Goal: Task Accomplishment & Management: Manage account settings

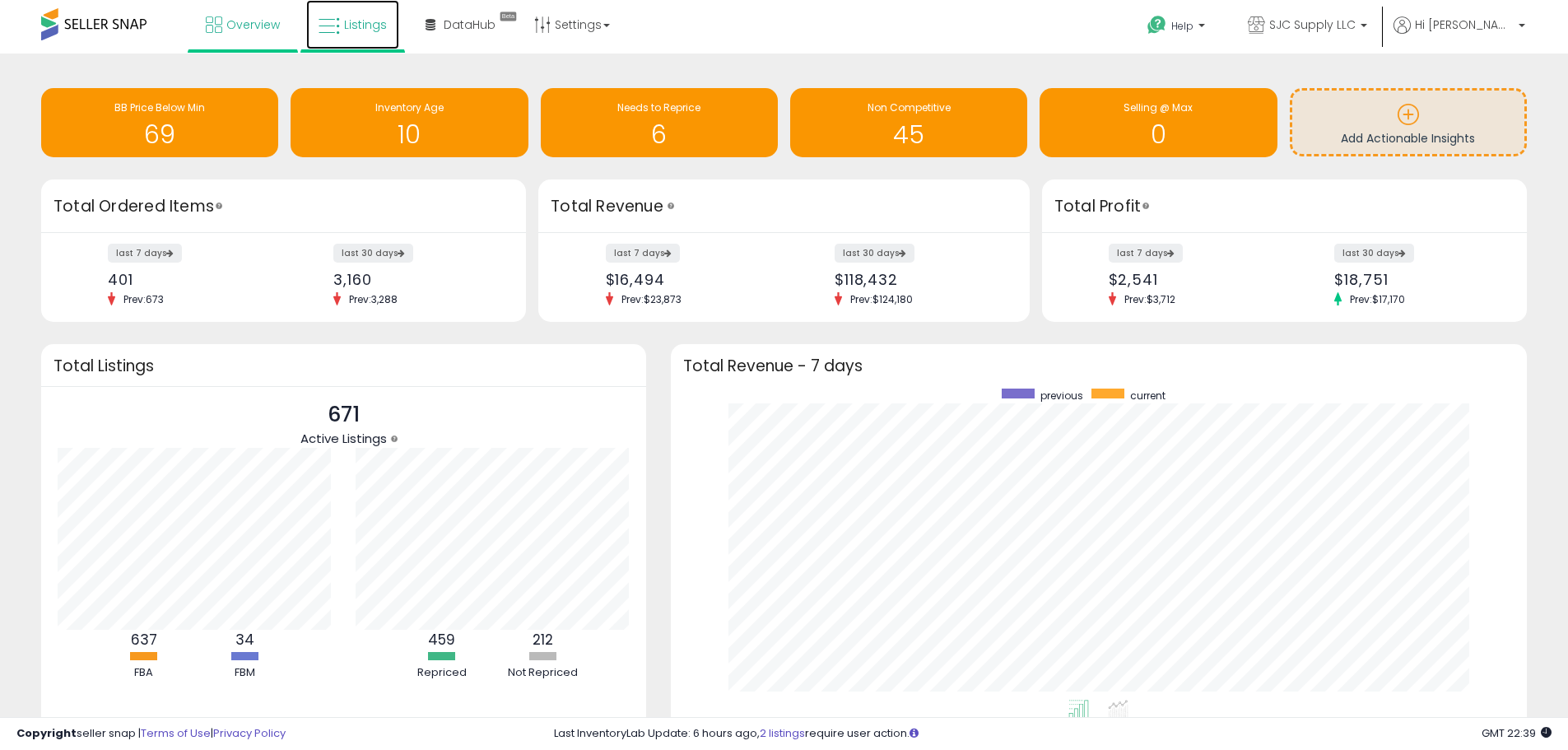
click at [347, 24] on span "Listings" at bounding box center [365, 25] width 43 height 17
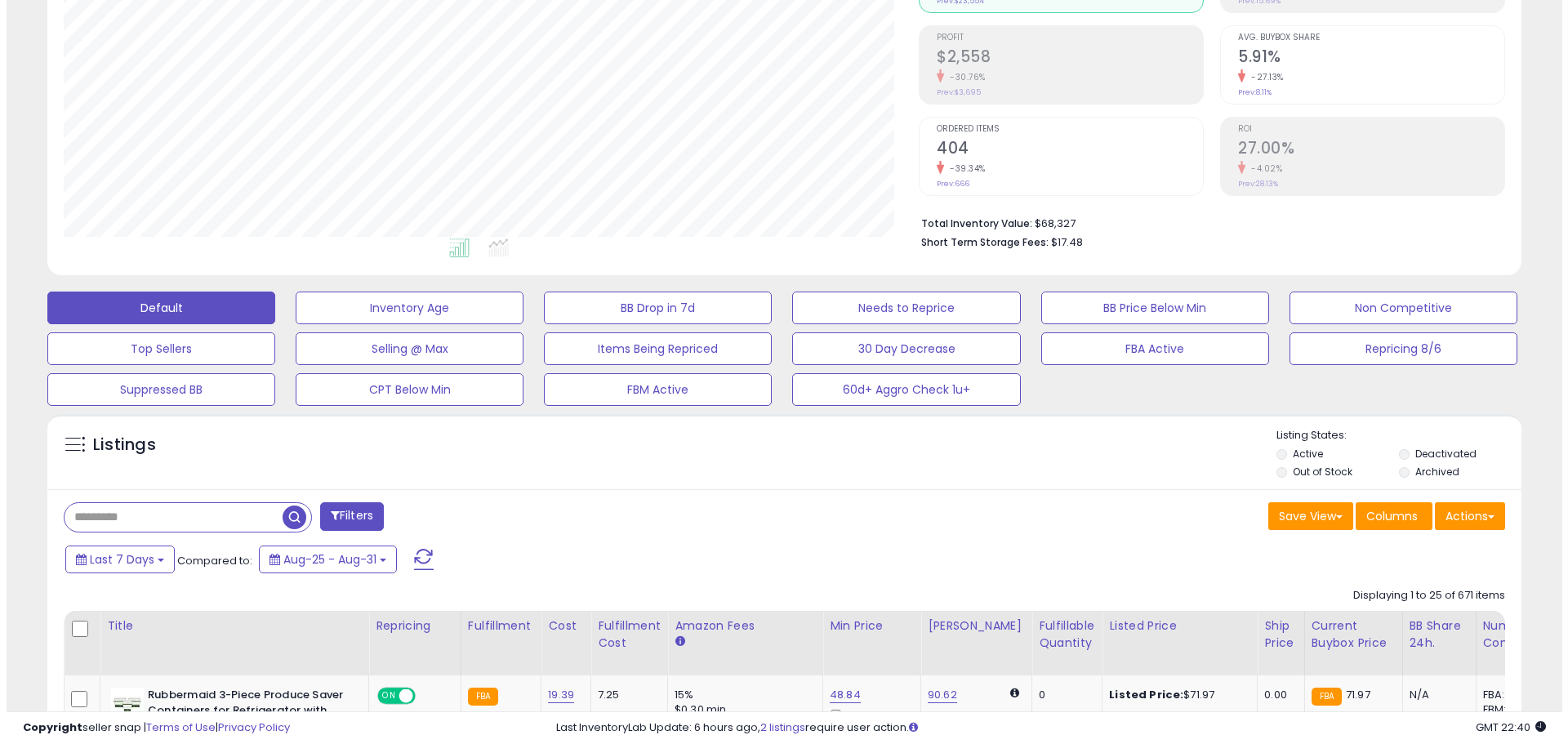
scroll to position [245, 0]
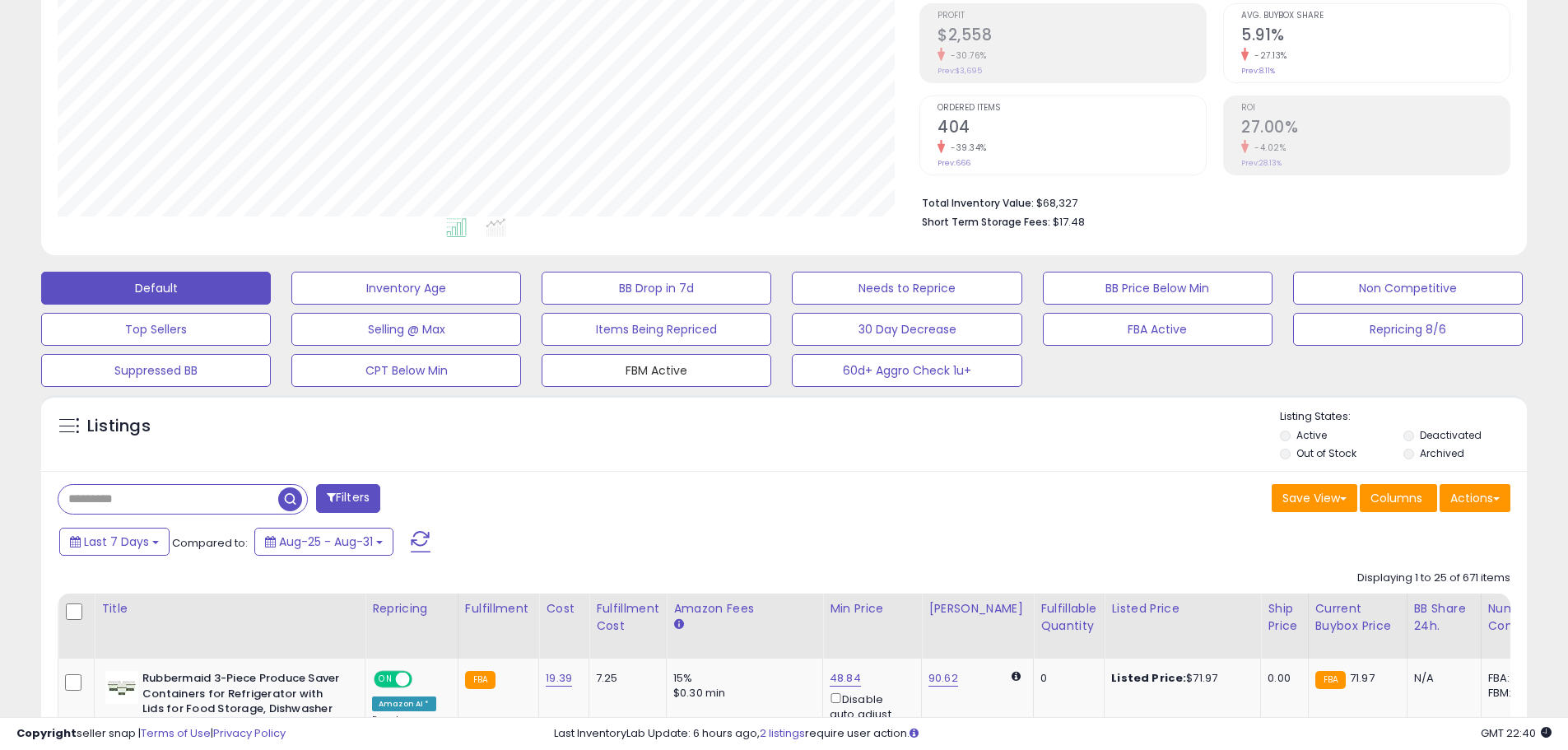
drag, startPoint x: 661, startPoint y: 363, endPoint x: 1247, endPoint y: 390, distance: 586.6
click at [661, 363] on button "FBM Active" at bounding box center [656, 370] width 229 height 33
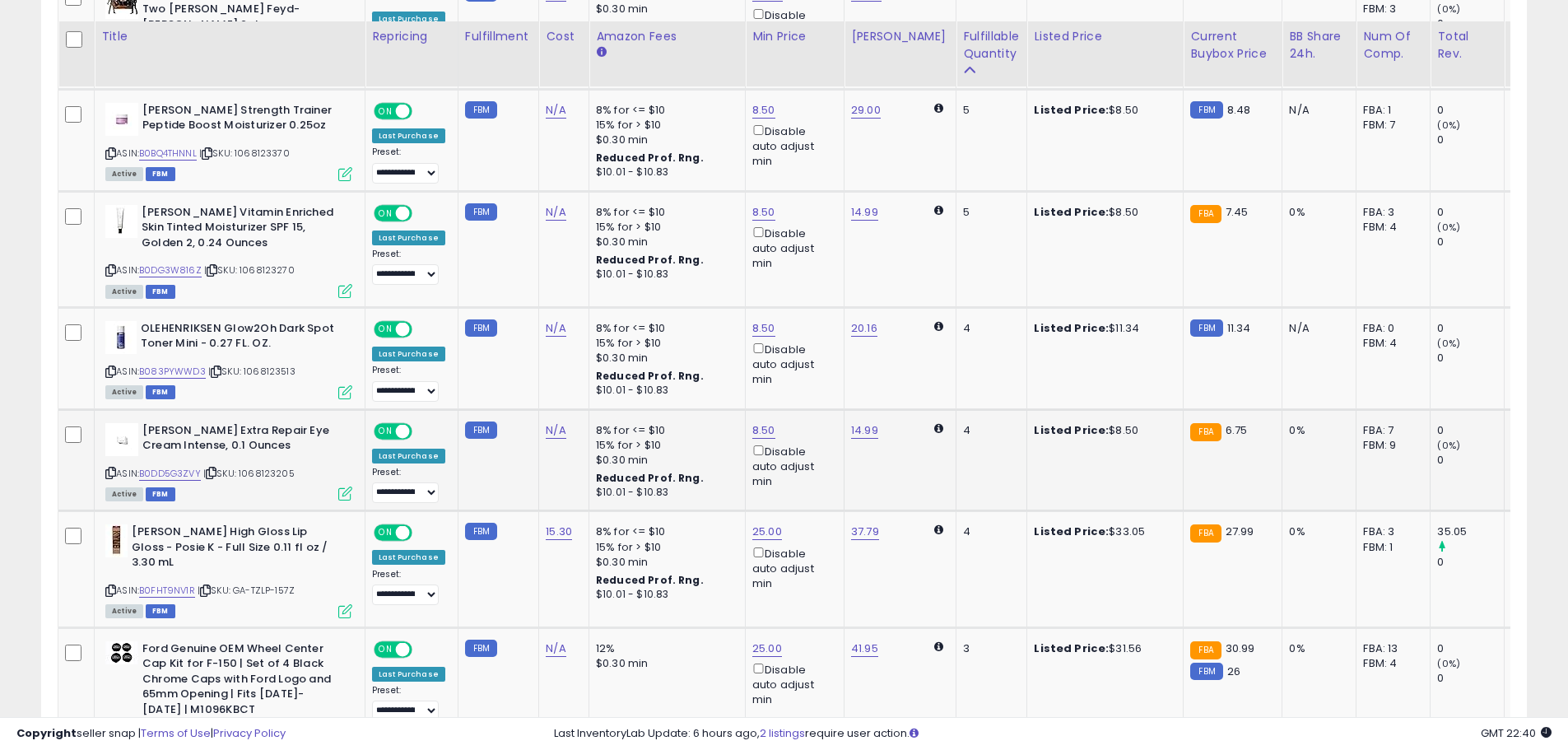
scroll to position [1070, 0]
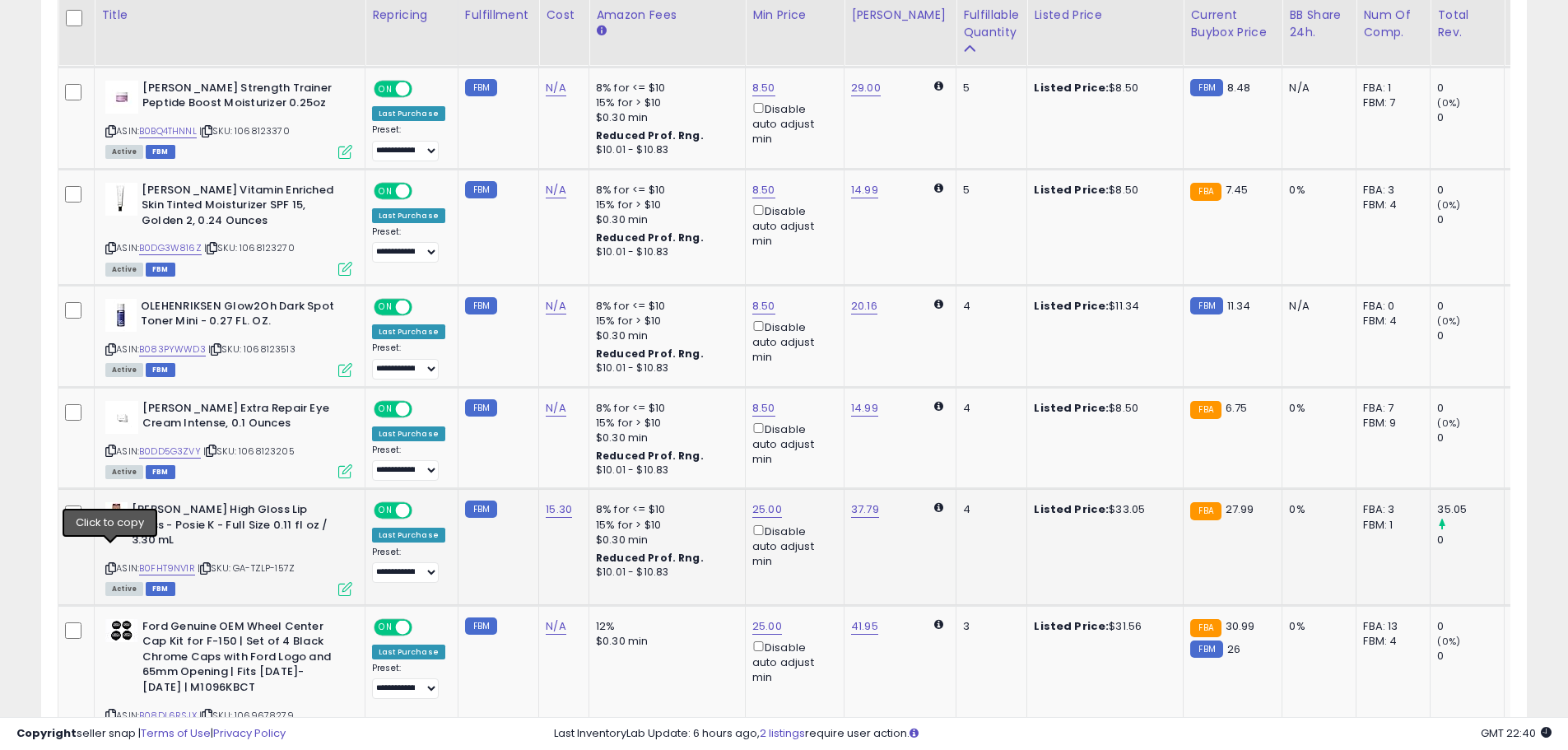
click at [115, 563] on icon at bounding box center [111, 568] width 11 height 9
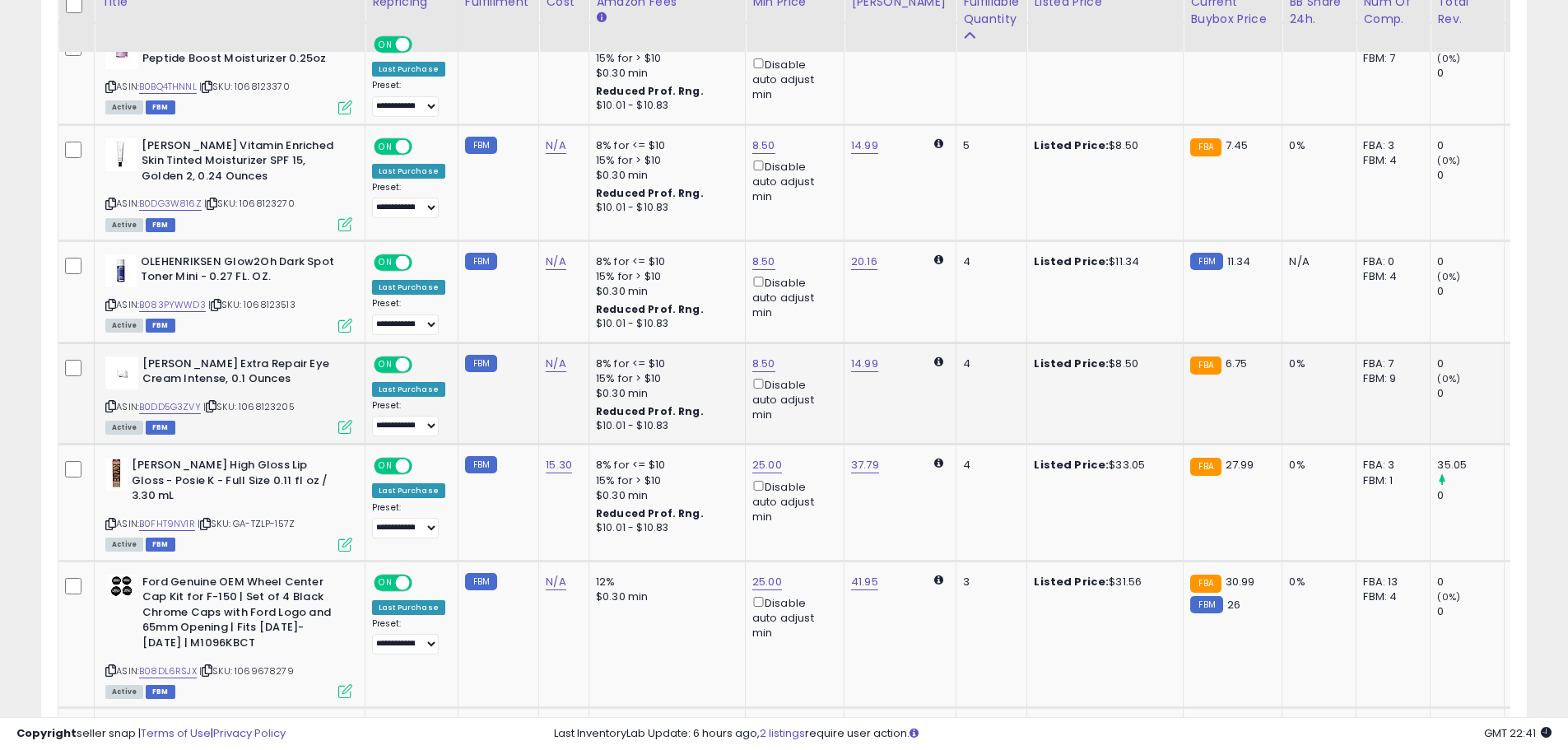
scroll to position [1235, 0]
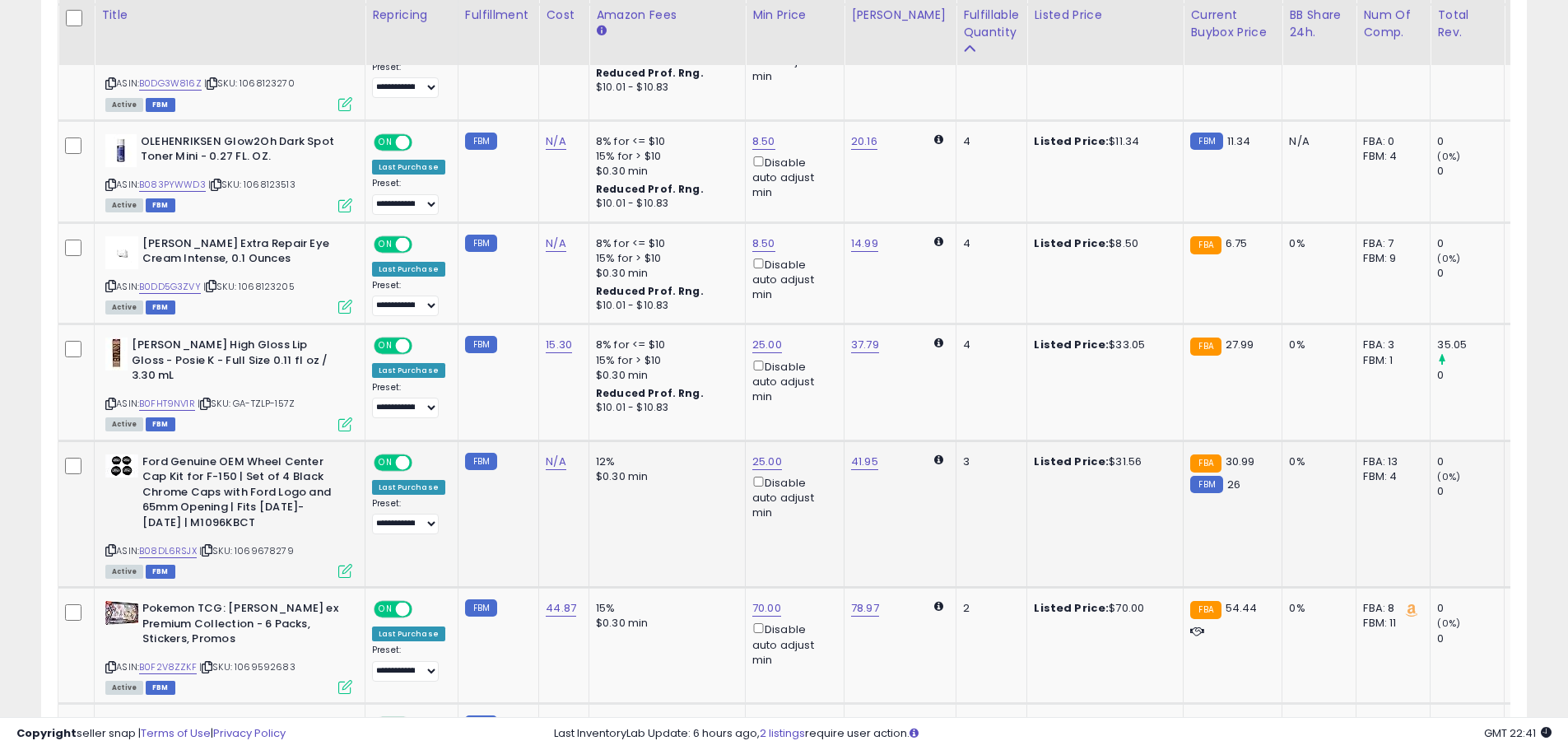
drag, startPoint x: 109, startPoint y: 534, endPoint x: 363, endPoint y: 491, distance: 257.6
click at [109, 546] on icon at bounding box center [111, 550] width 11 height 9
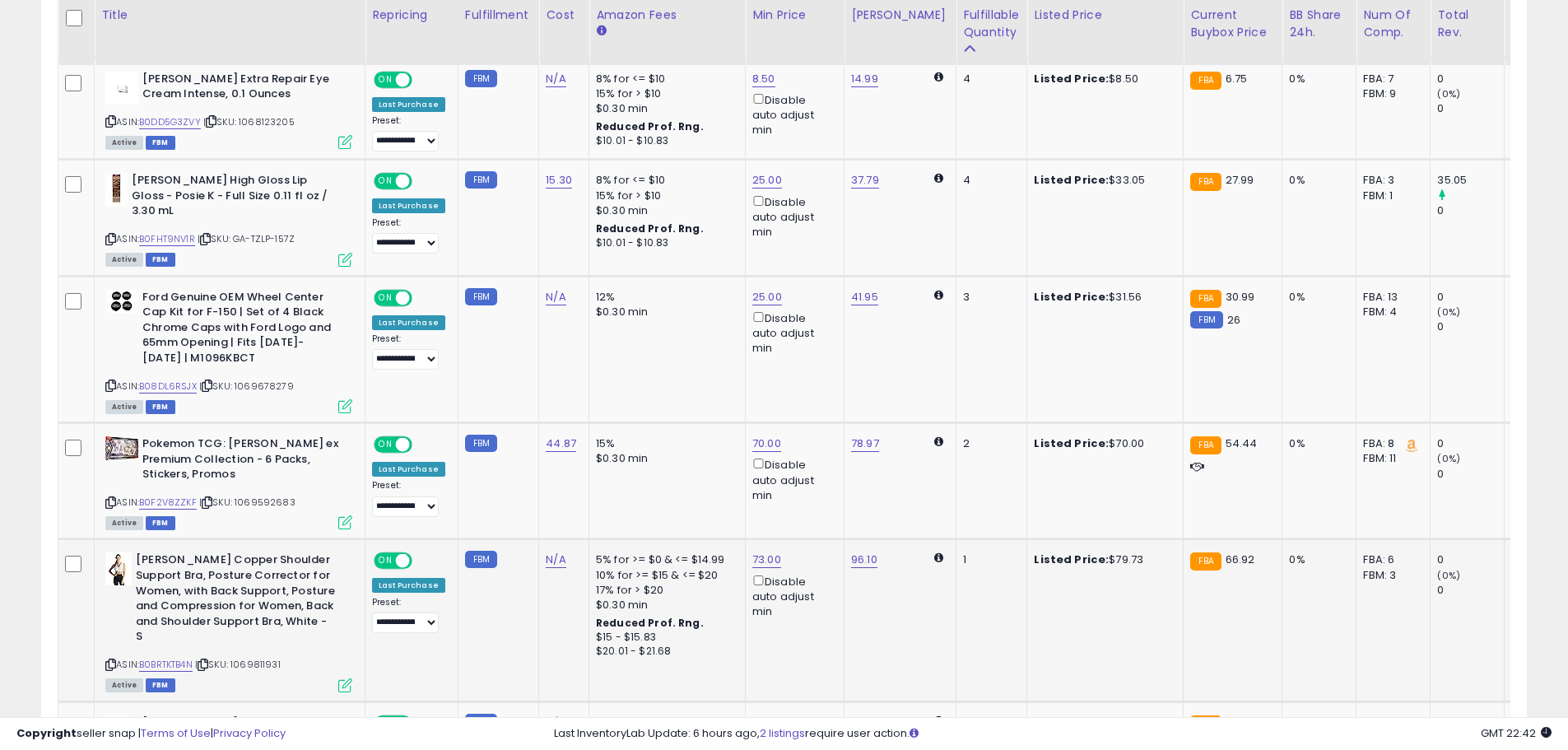
click at [113, 660] on icon at bounding box center [111, 664] width 11 height 9
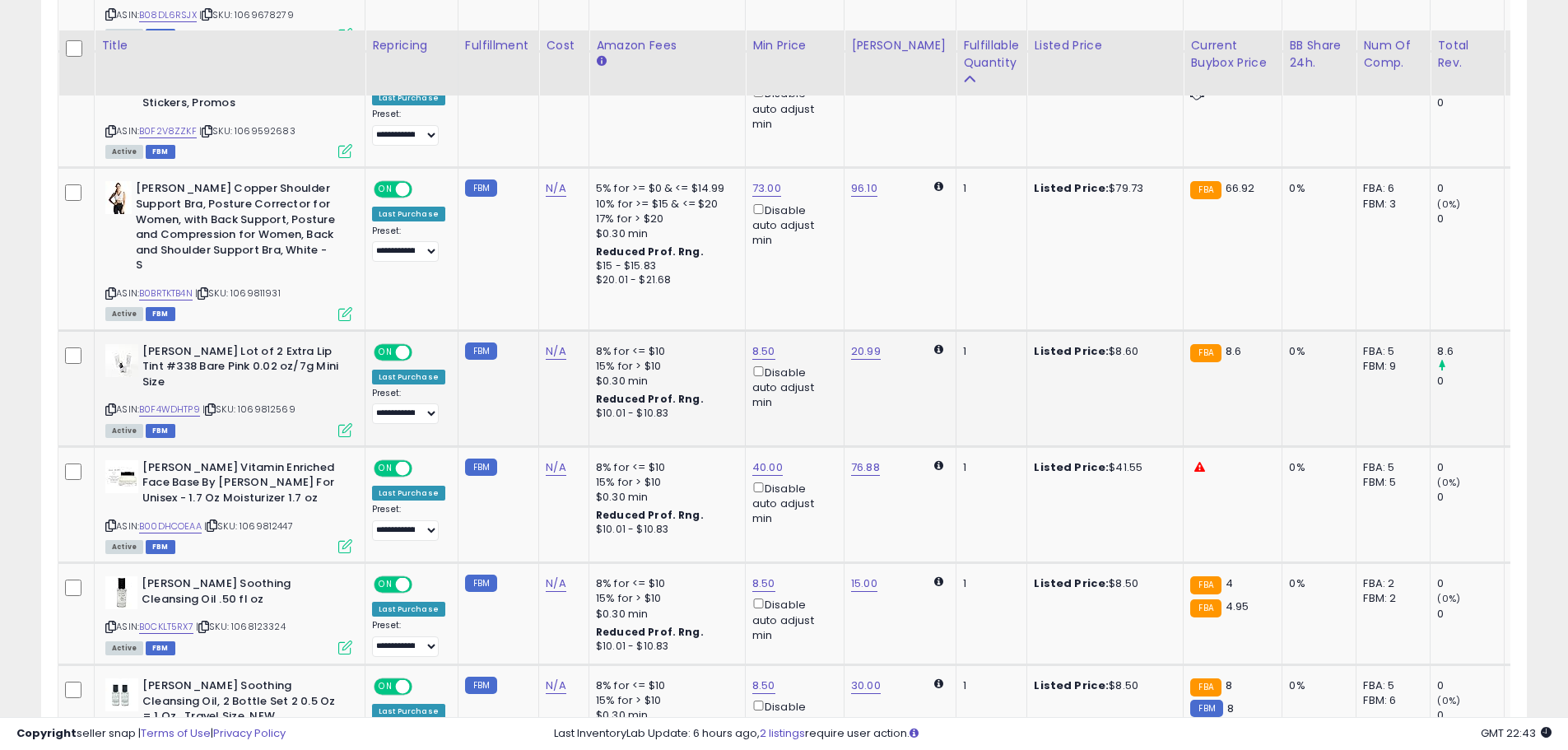
scroll to position [1811, 0]
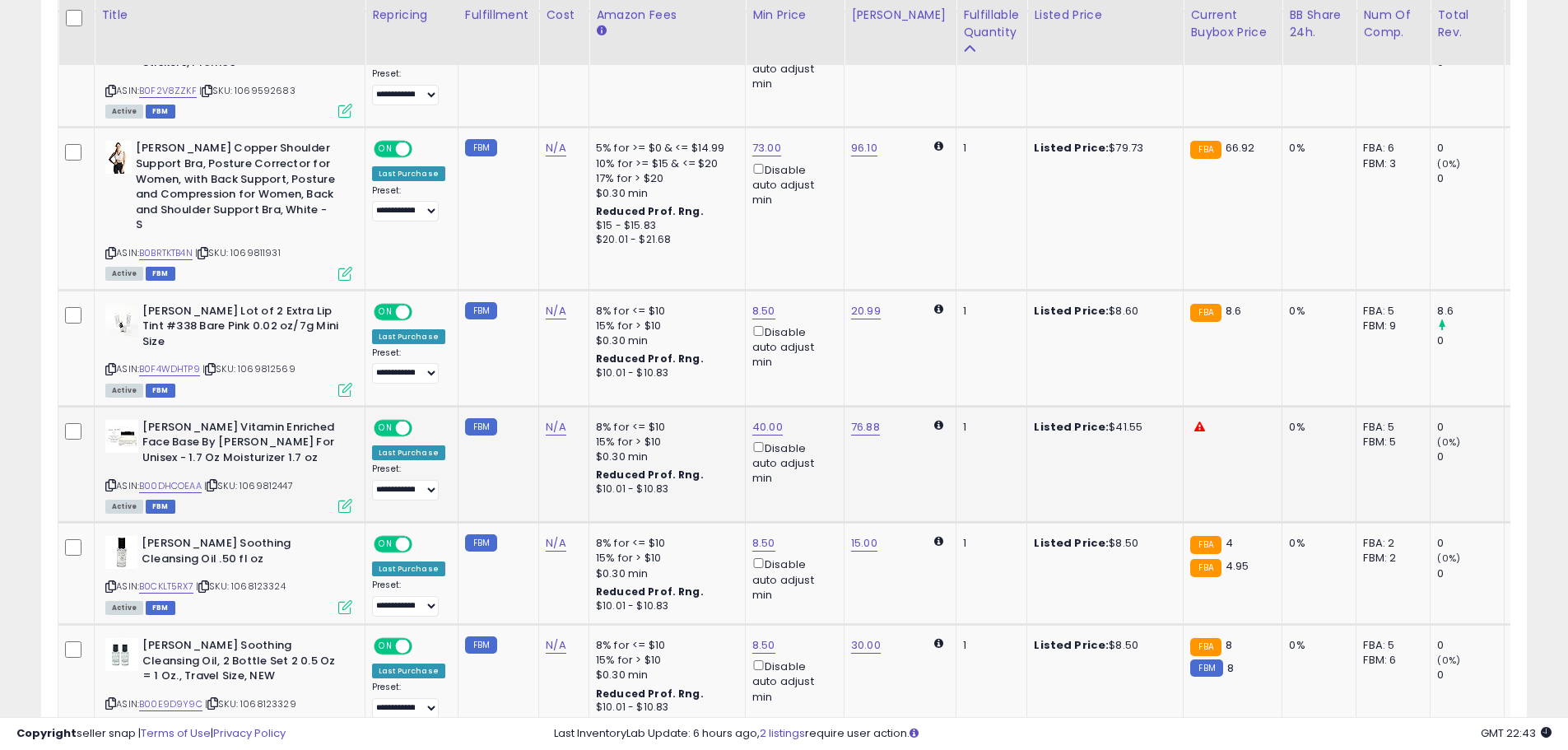
click at [109, 480] on icon at bounding box center [111, 485] width 11 height 9
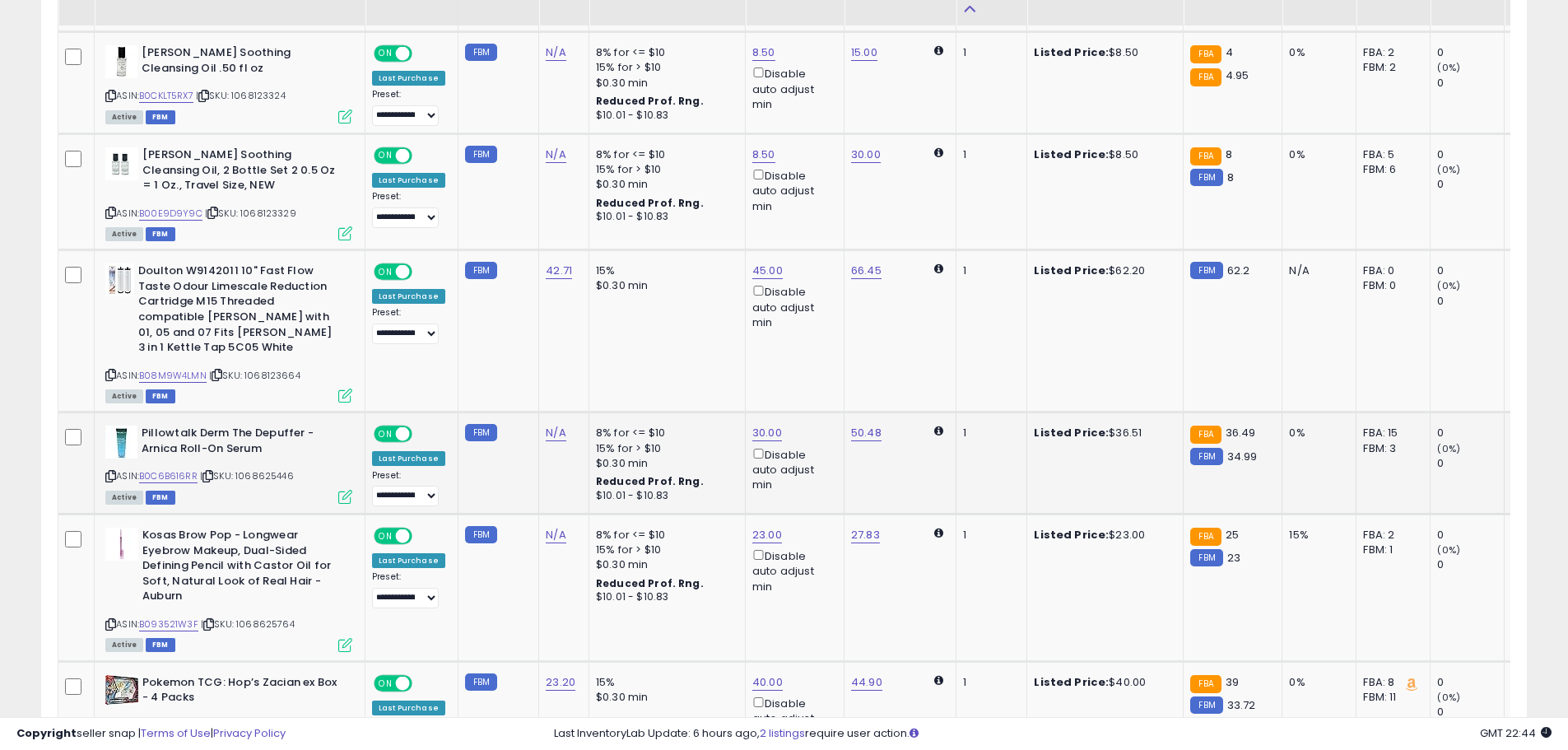
scroll to position [2304, 0]
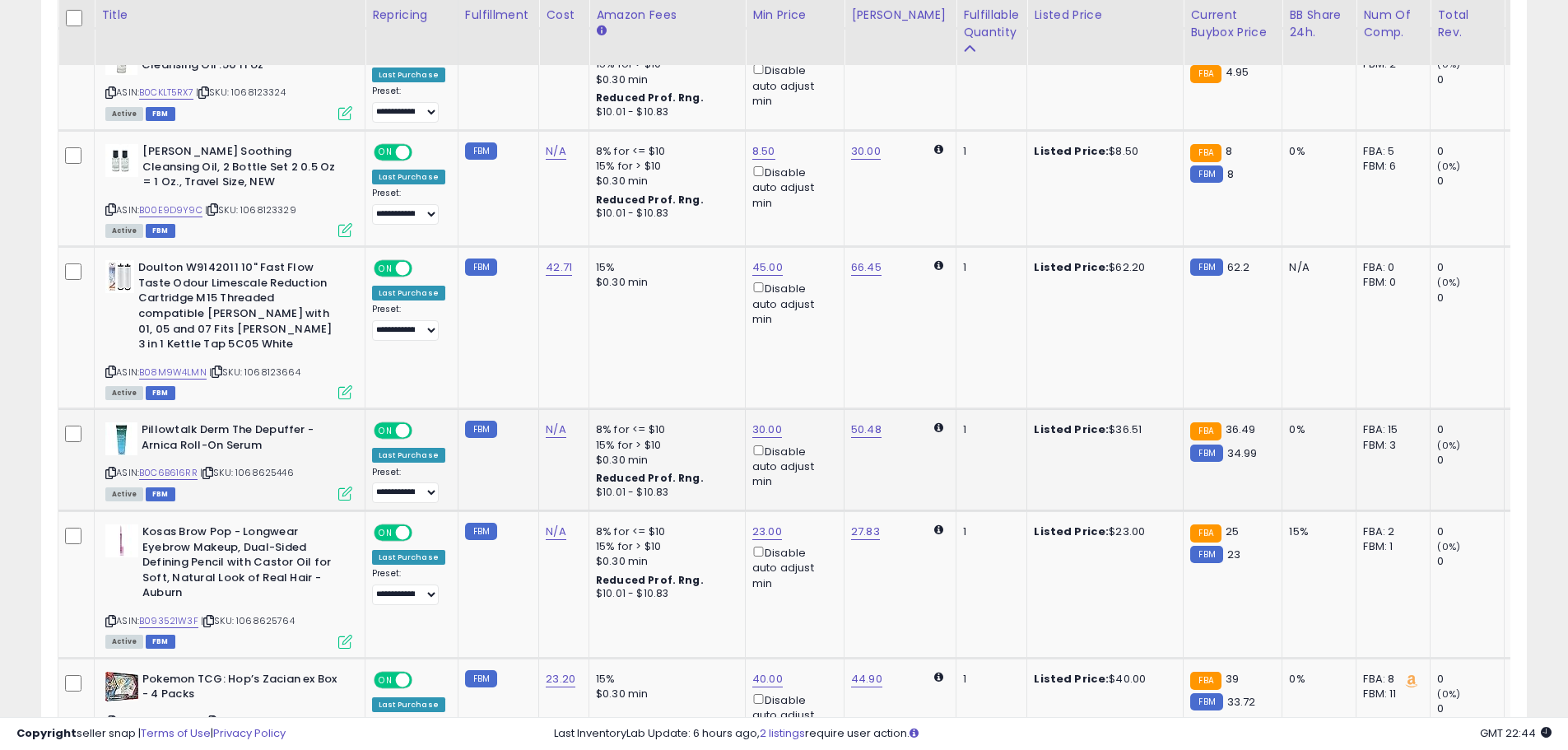
click at [113, 468] on icon at bounding box center [111, 472] width 11 height 9
click at [112, 468] on icon at bounding box center [111, 472] width 11 height 9
click at [406, 482] on select "**********" at bounding box center [405, 492] width 67 height 21
click at [487, 448] on td "FBM" at bounding box center [498, 460] width 80 height 102
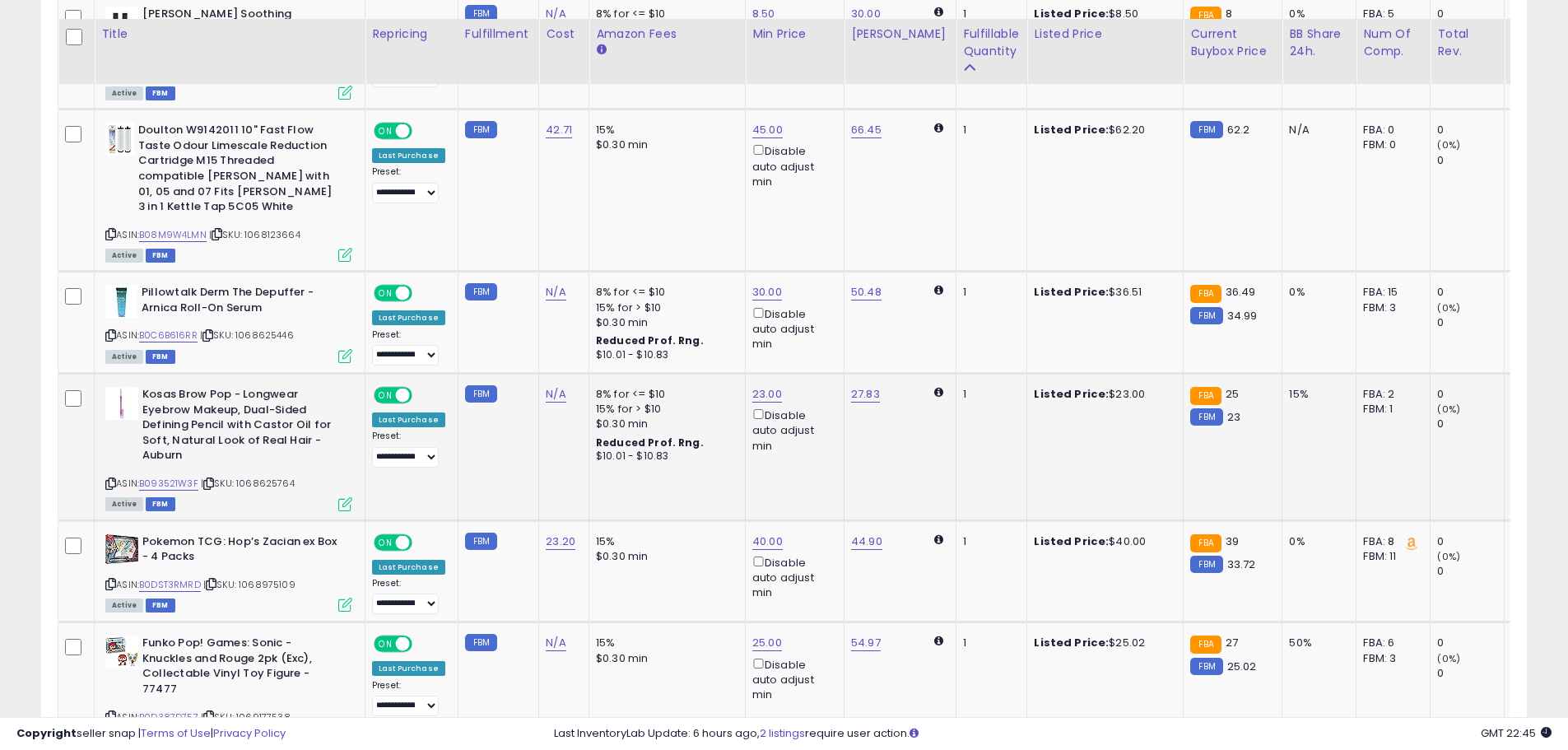
scroll to position [2468, 0]
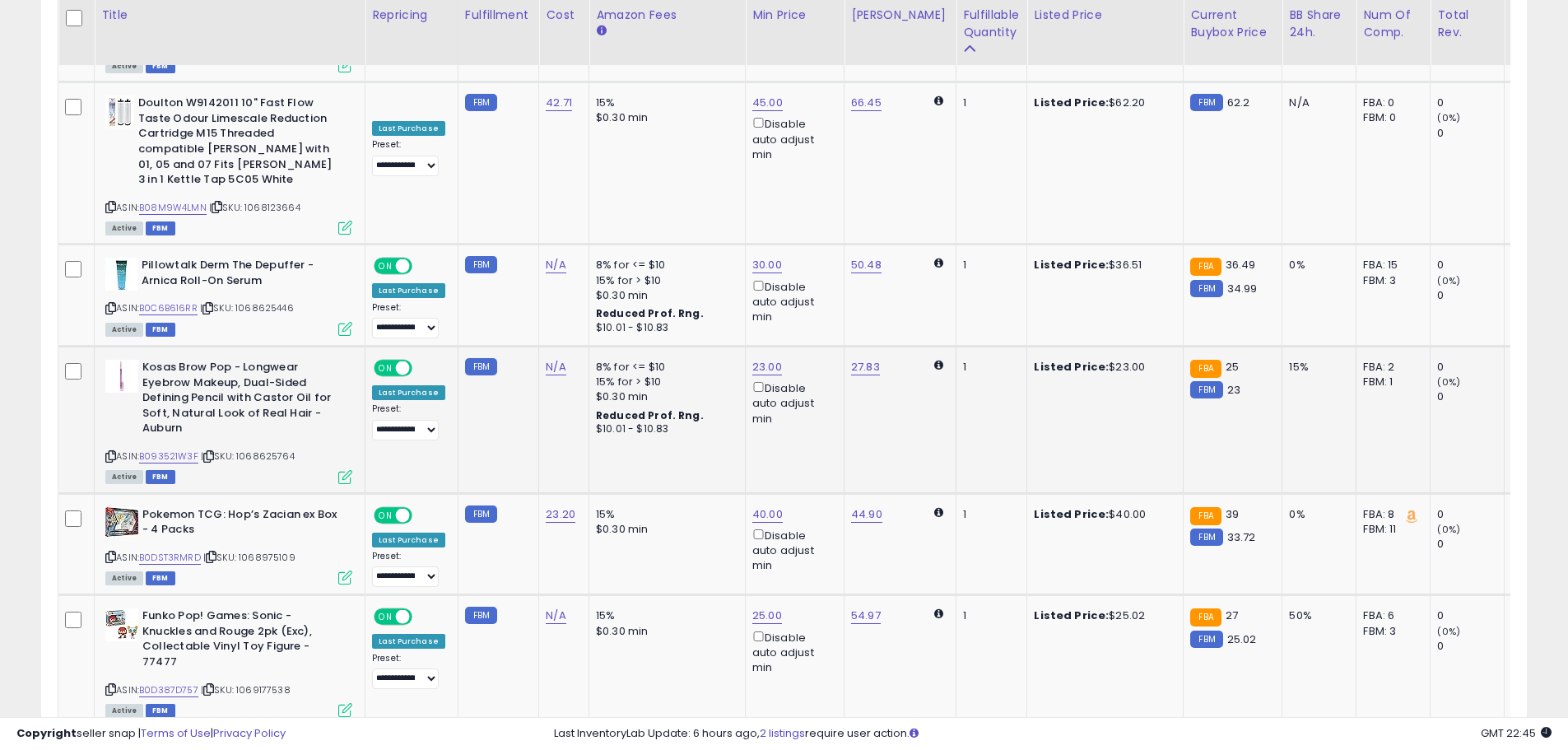
click at [109, 452] on icon at bounding box center [111, 456] width 11 height 9
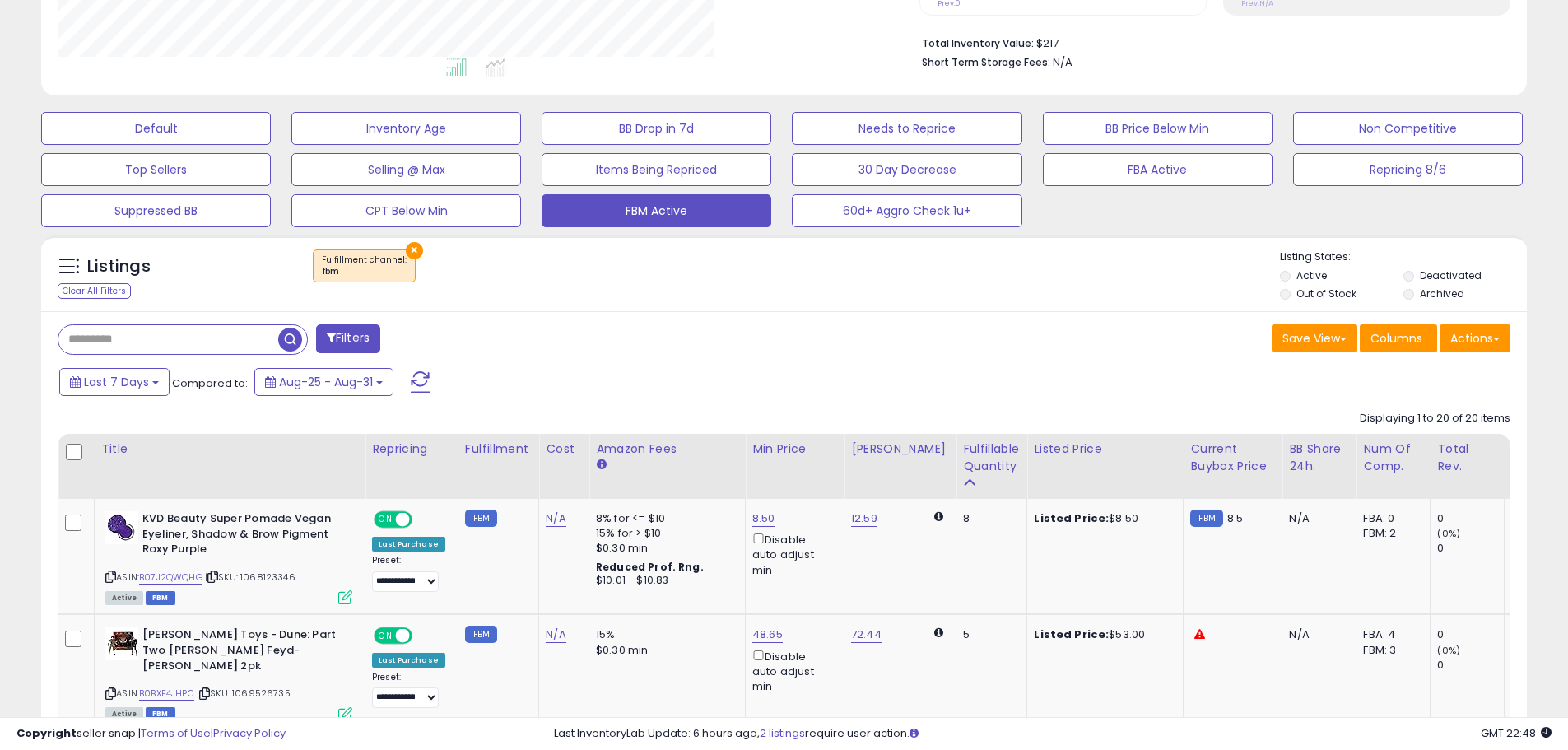
scroll to position [337, 861]
